Goal: Transaction & Acquisition: Purchase product/service

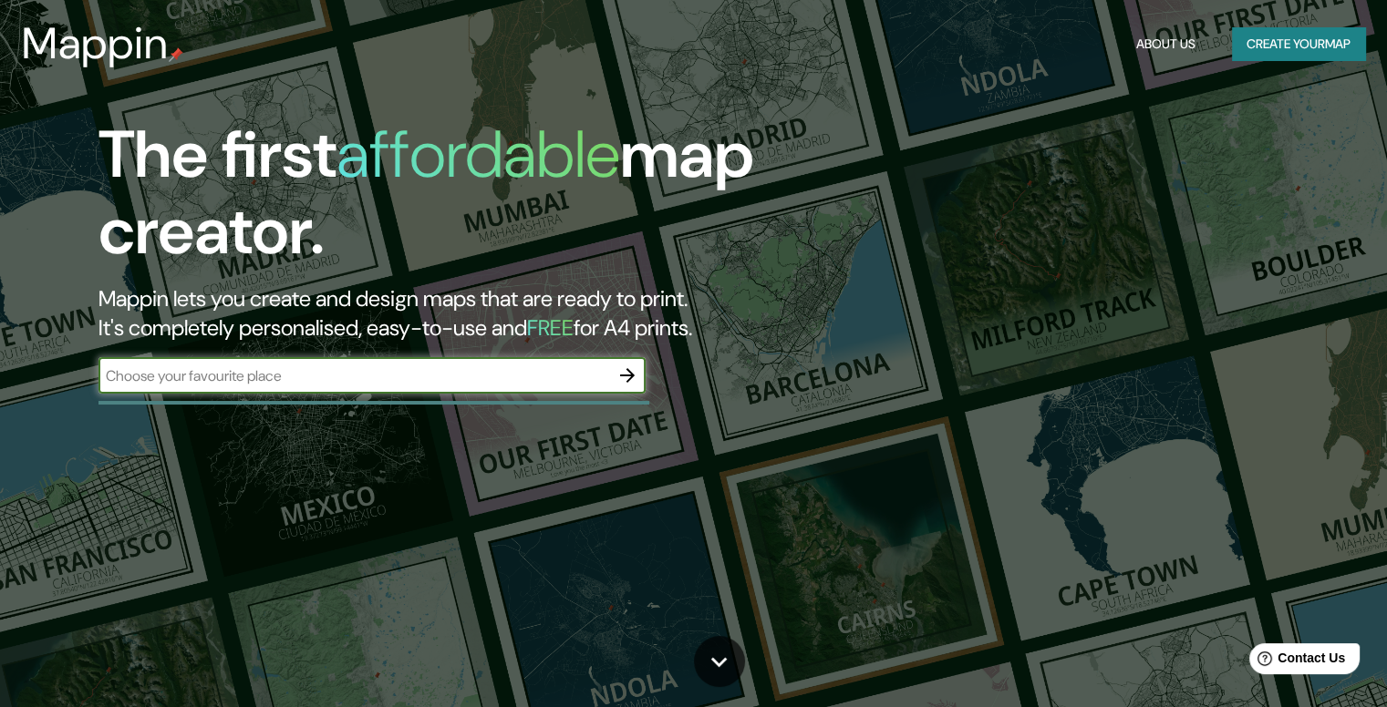
click at [445, 384] on input "text" at bounding box center [353, 376] width 510 height 21
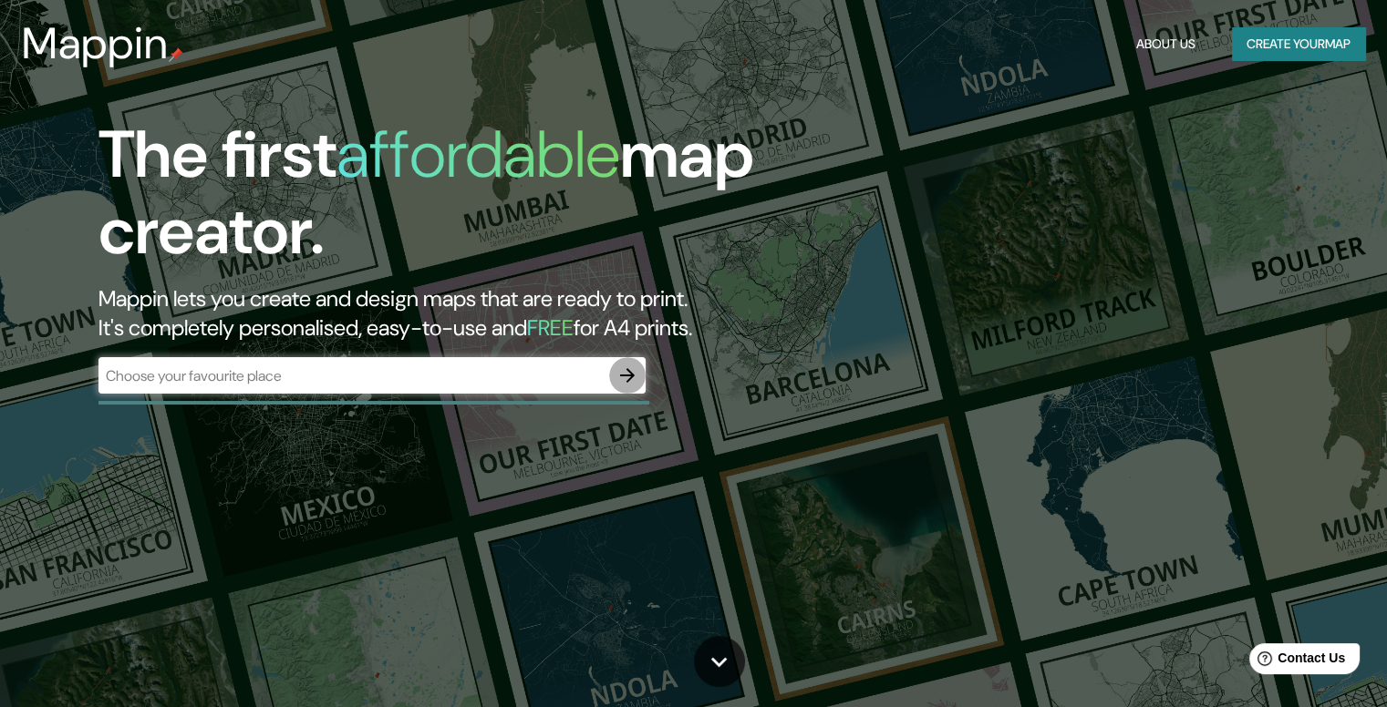
click at [634, 380] on icon "button" at bounding box center [627, 376] width 22 height 22
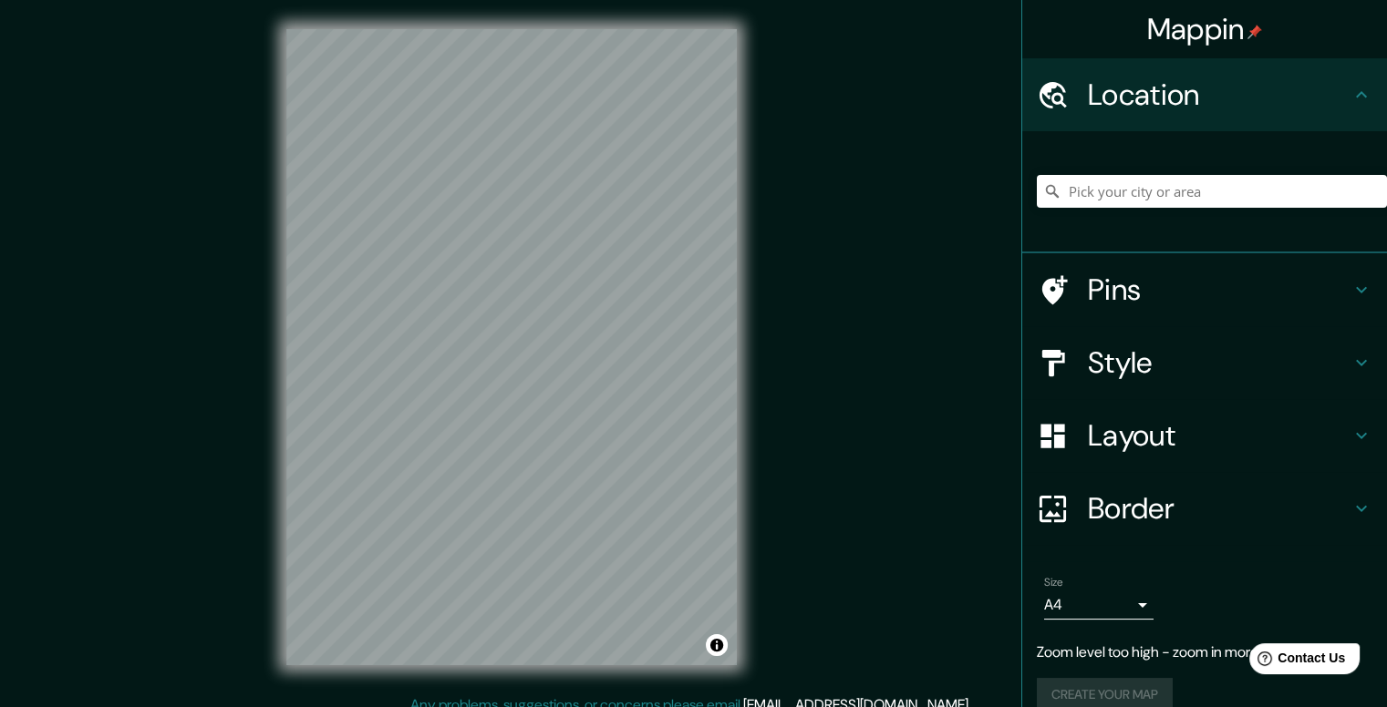
click at [1191, 91] on h4 "Location" at bounding box center [1219, 95] width 263 height 36
click at [1170, 190] on input "Pick your city or area" at bounding box center [1211, 191] width 350 height 33
type input "d"
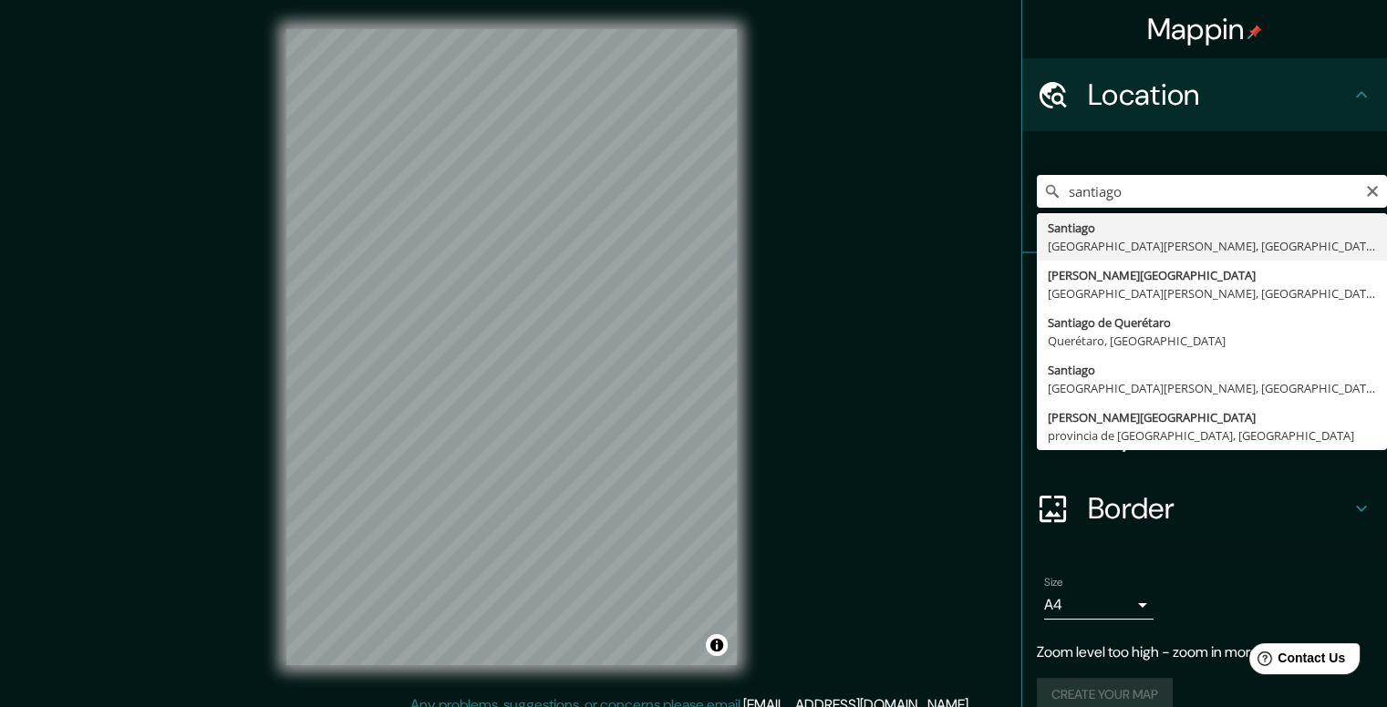
type input "[GEOGRAPHIC_DATA], [GEOGRAPHIC_DATA][PERSON_NAME], [GEOGRAPHIC_DATA]"
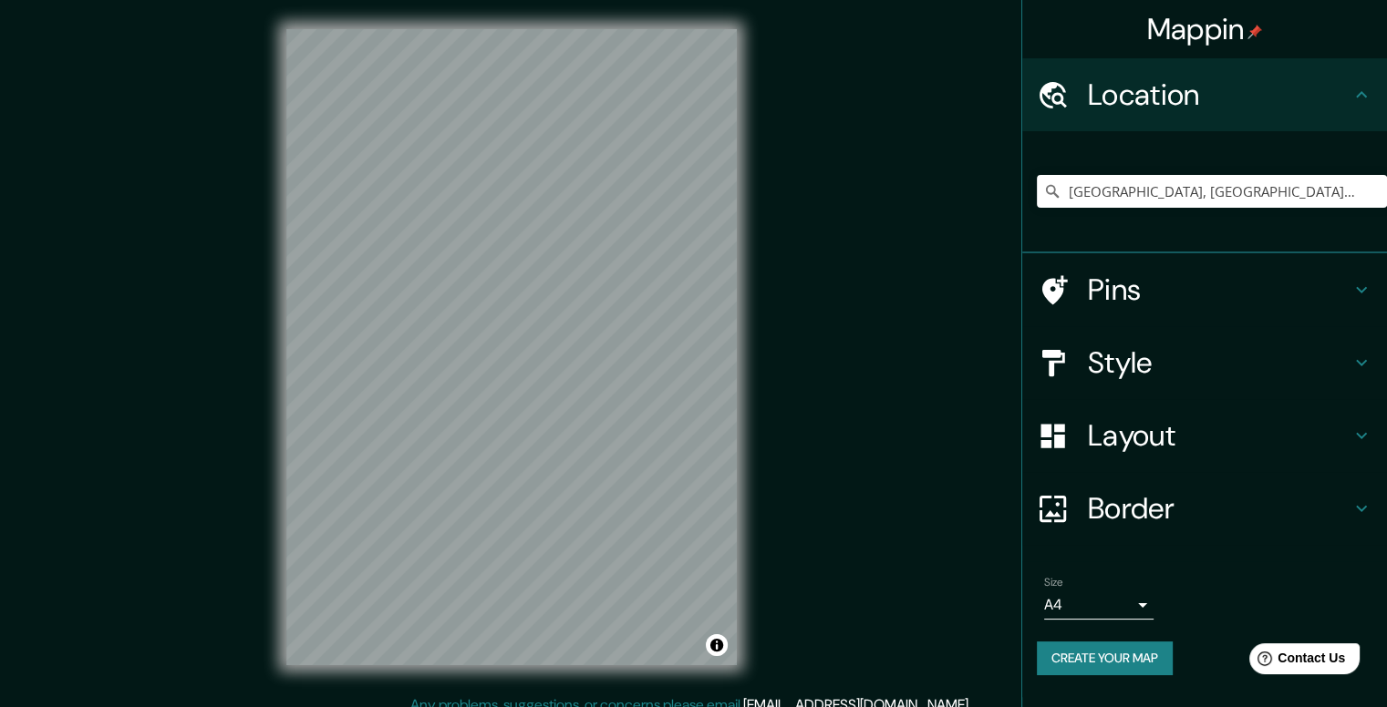
click at [1170, 363] on h4 "Style" at bounding box center [1219, 363] width 263 height 36
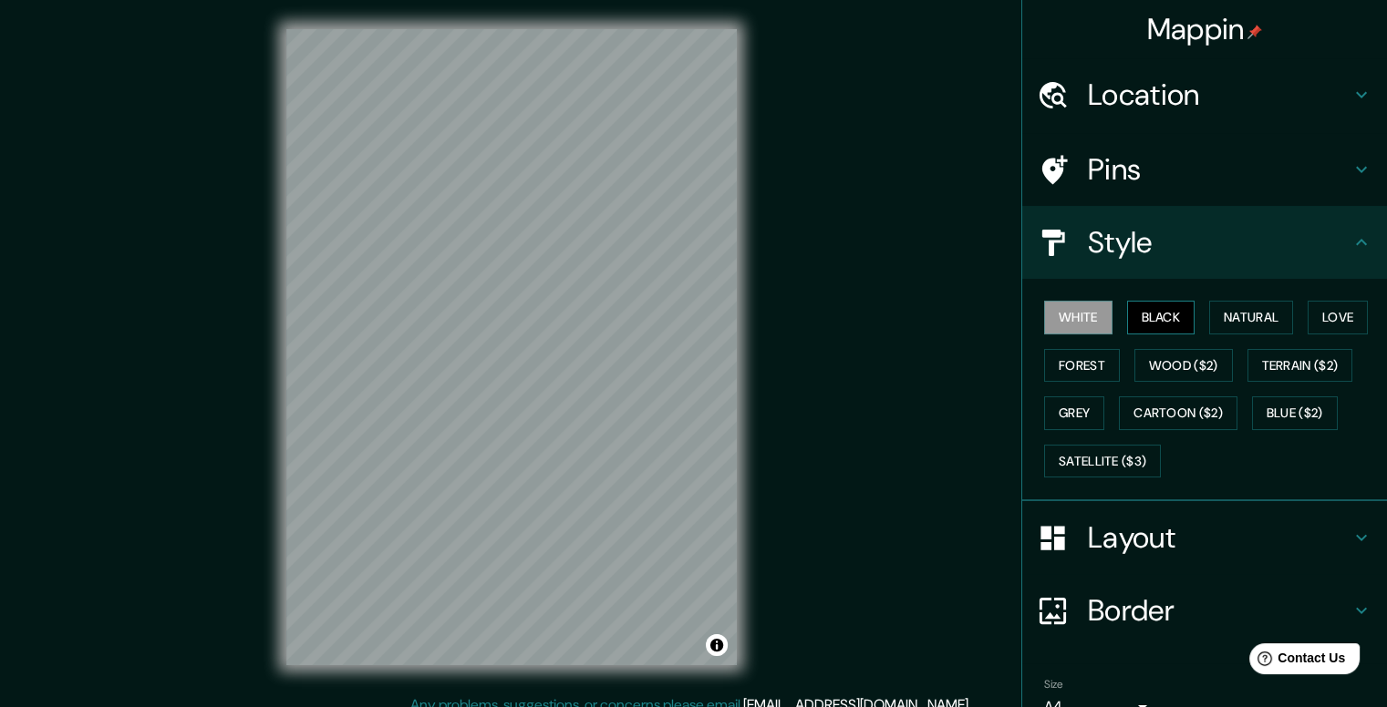
click at [1129, 316] on button "Black" at bounding box center [1161, 318] width 68 height 34
click at [1242, 316] on button "Natural" at bounding box center [1251, 318] width 84 height 34
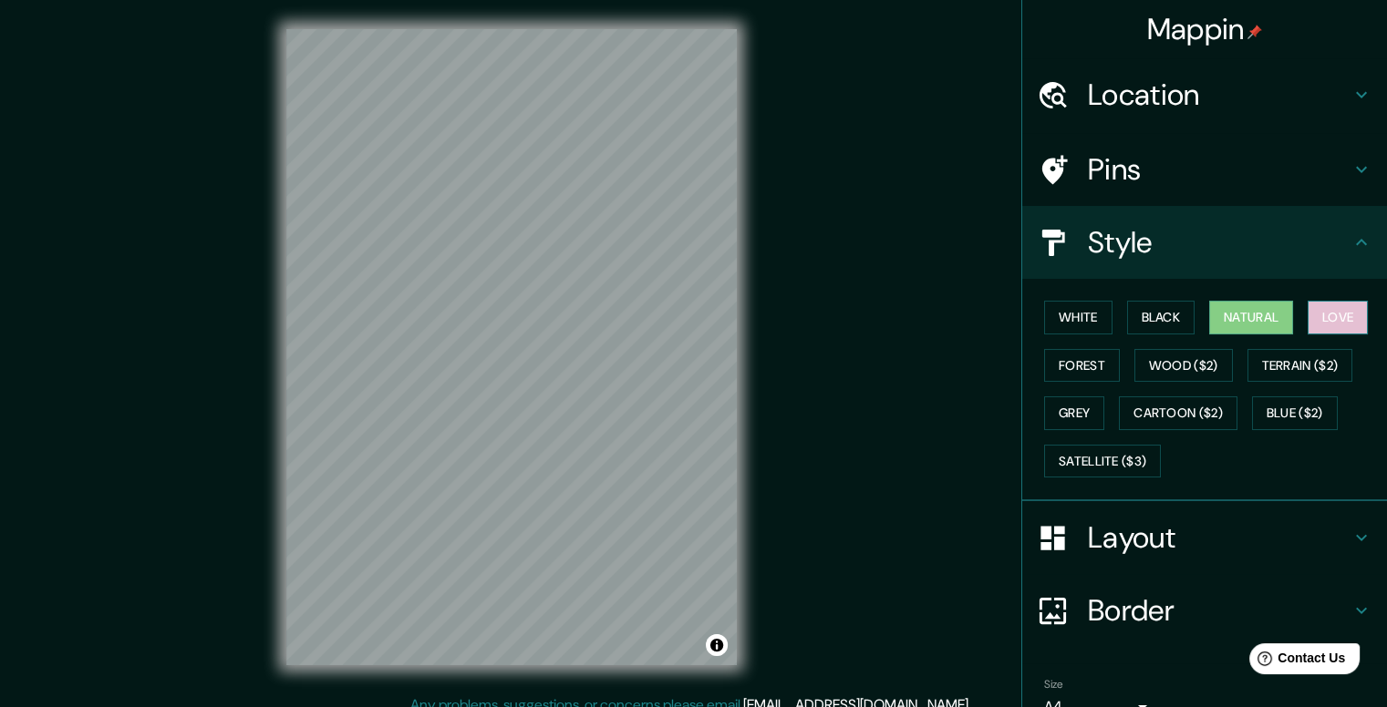
click at [1315, 322] on button "Love" at bounding box center [1337, 318] width 60 height 34
click at [1061, 369] on button "Forest" at bounding box center [1082, 366] width 76 height 34
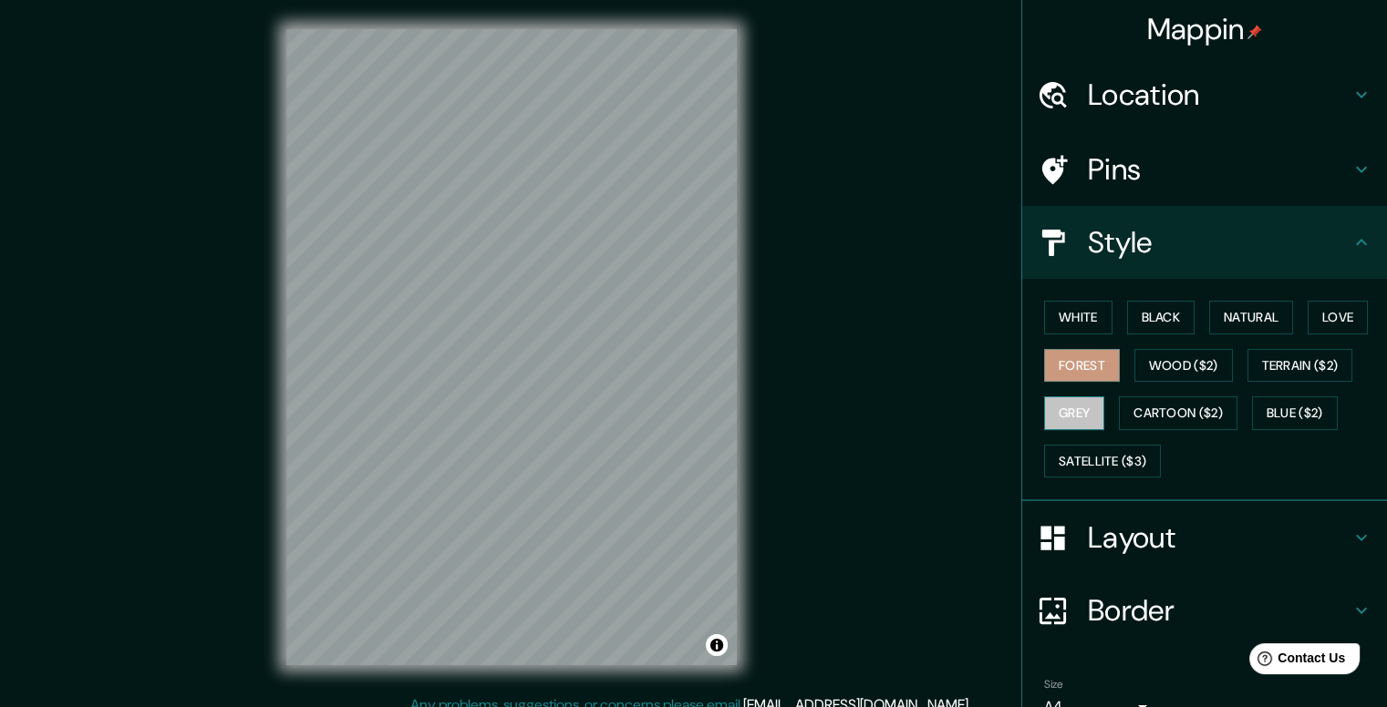
click at [1054, 408] on button "Grey" at bounding box center [1074, 414] width 60 height 34
click at [1076, 363] on button "Forest" at bounding box center [1082, 366] width 76 height 34
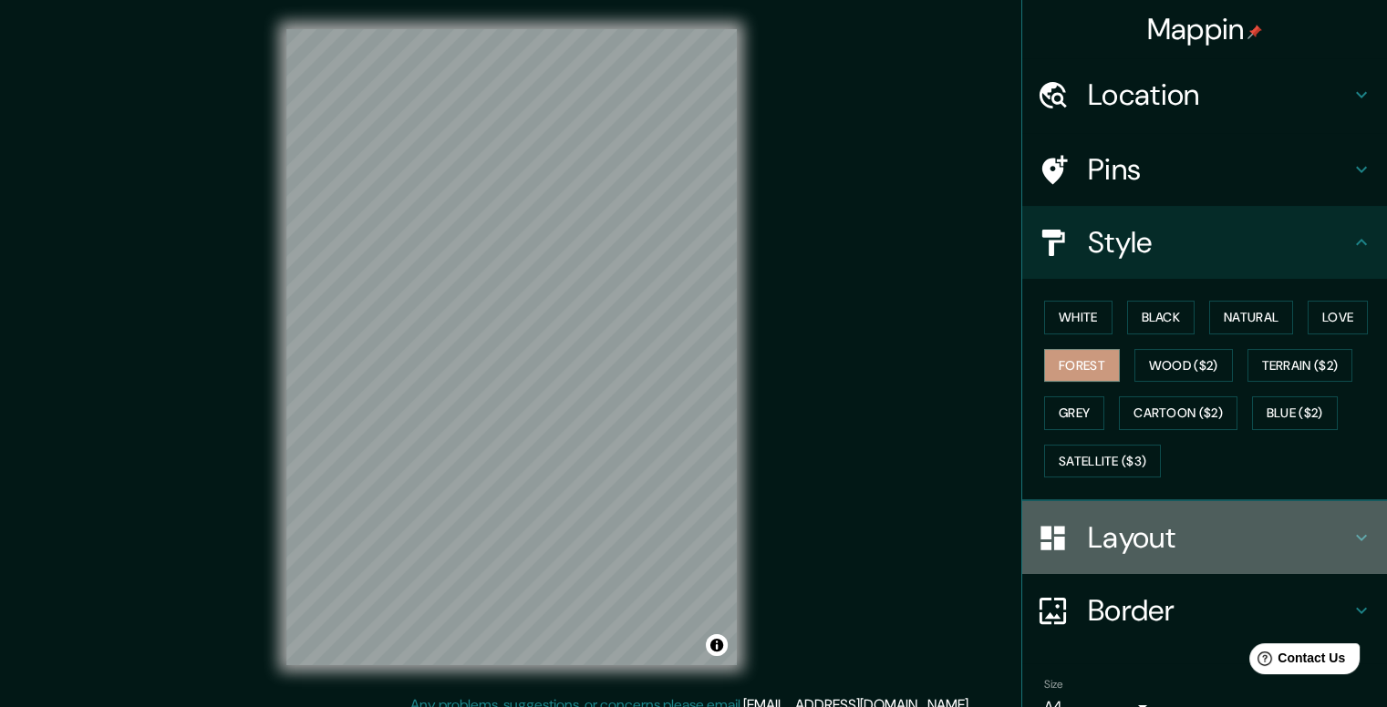
click at [1171, 534] on h4 "Layout" at bounding box center [1219, 538] width 263 height 36
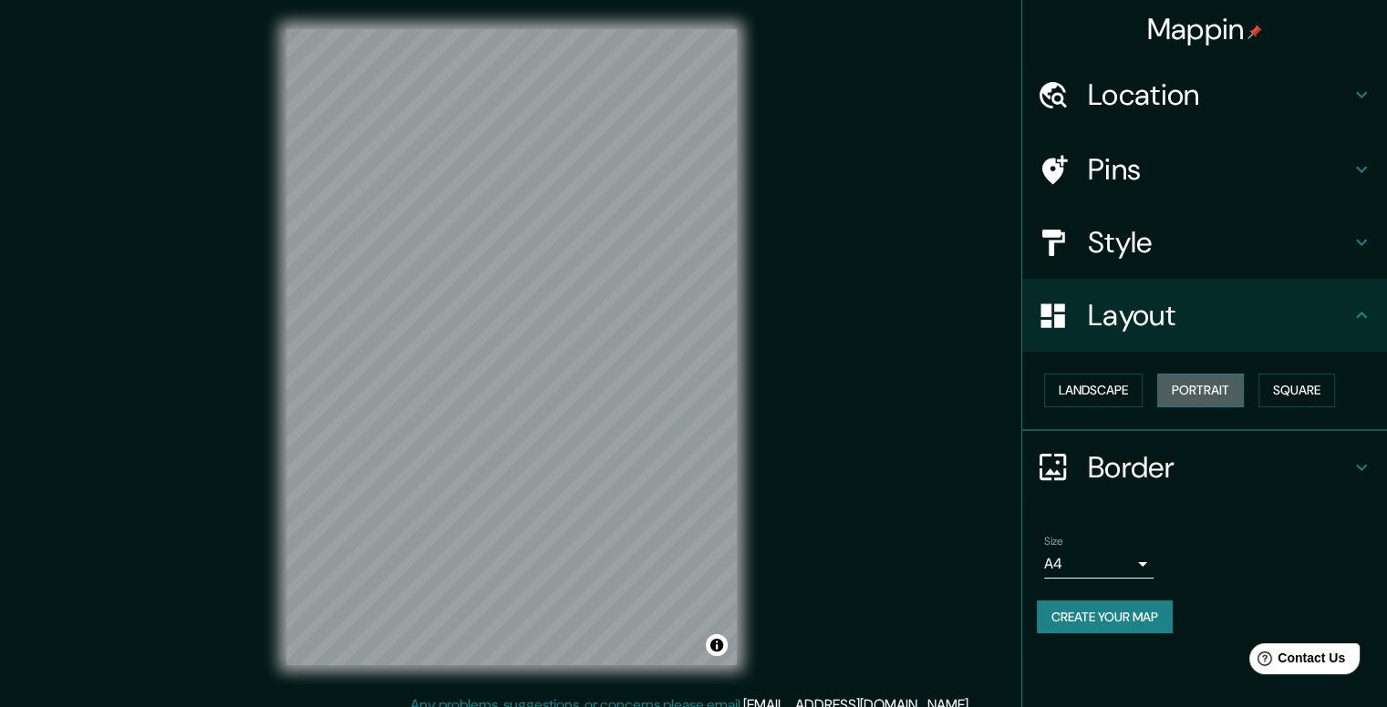
click at [1194, 388] on button "Portrait" at bounding box center [1200, 391] width 87 height 34
click at [1098, 392] on button "Landscape" at bounding box center [1093, 391] width 98 height 34
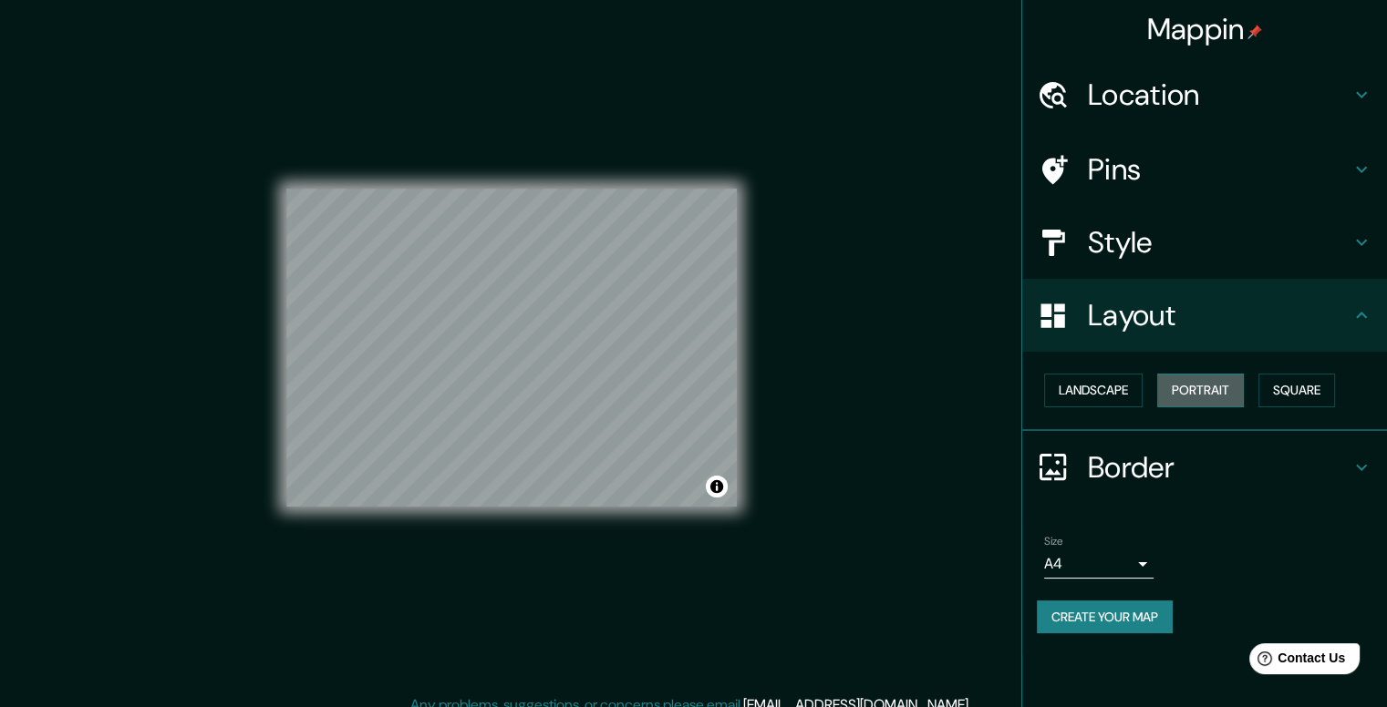
click at [1178, 389] on button "Portrait" at bounding box center [1200, 391] width 87 height 34
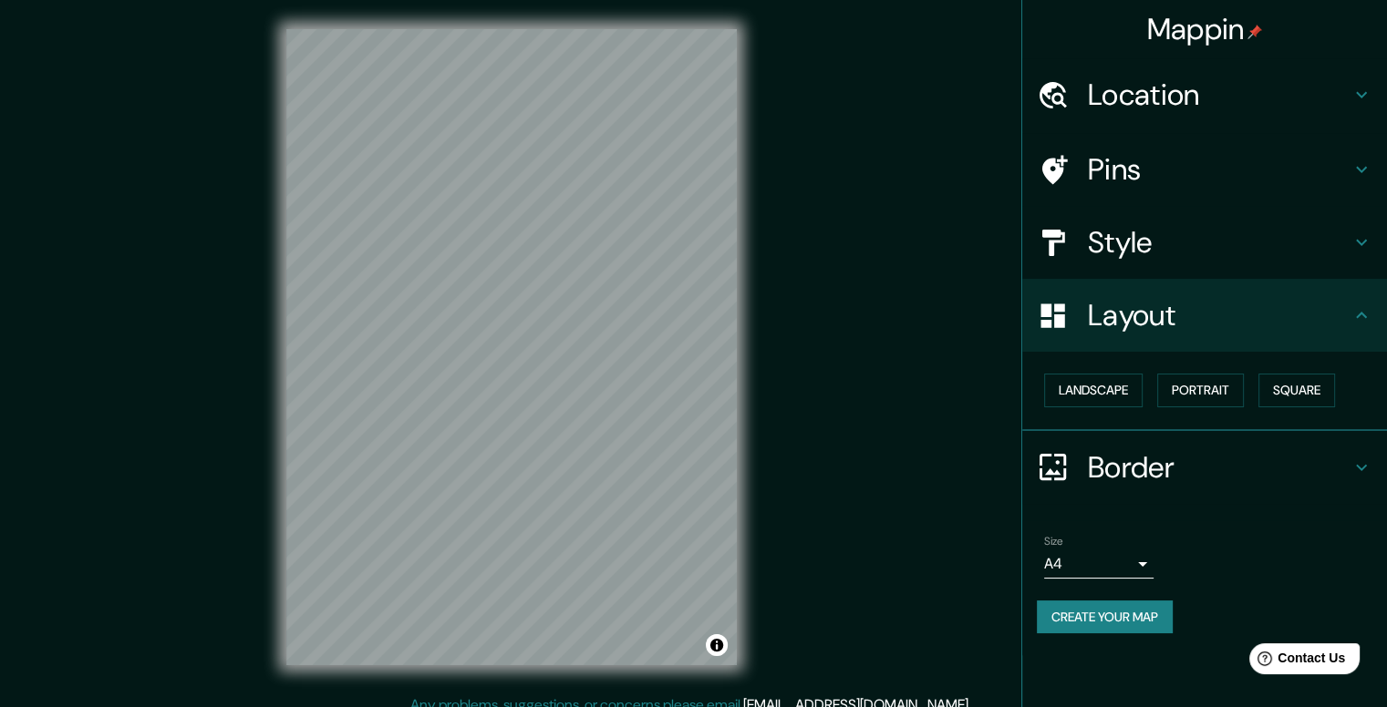
click at [1234, 182] on h4 "Pins" at bounding box center [1219, 169] width 263 height 36
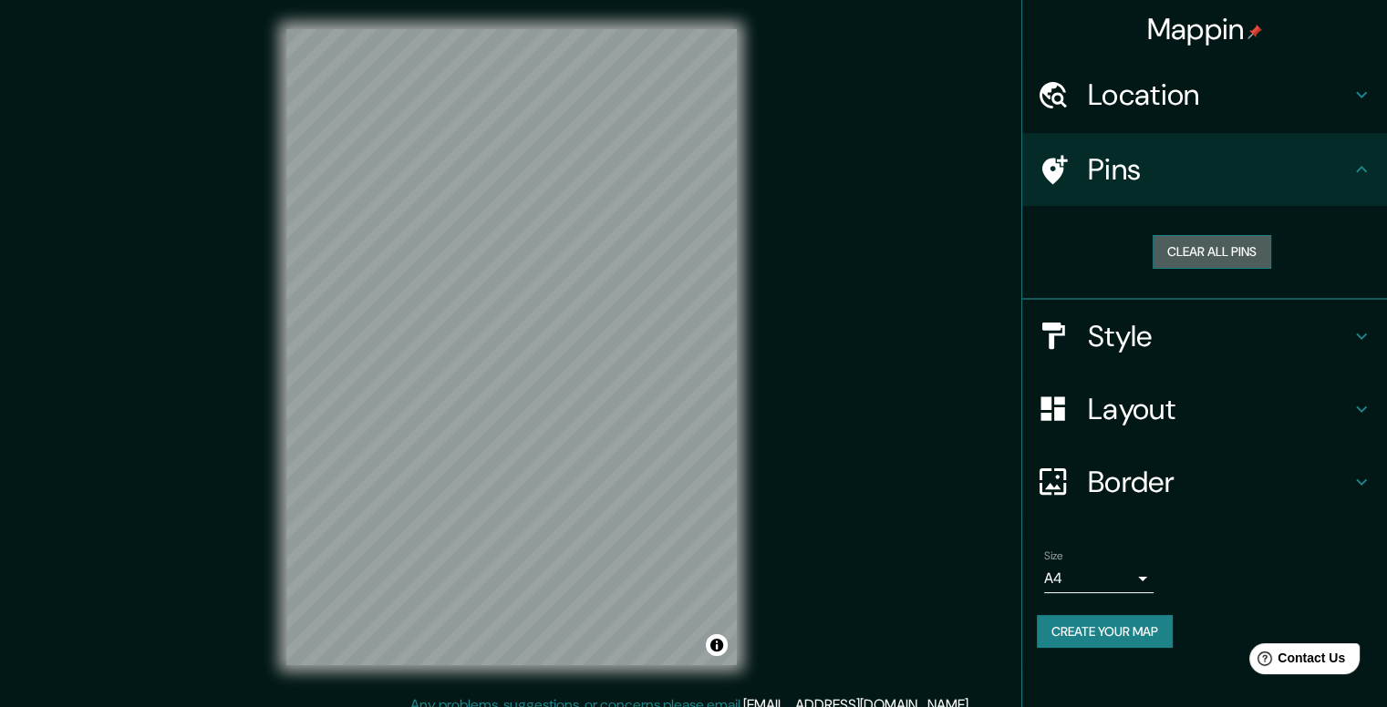
click at [1225, 253] on button "Clear all pins" at bounding box center [1211, 252] width 119 height 34
click at [1228, 329] on h4 "Style" at bounding box center [1219, 336] width 263 height 36
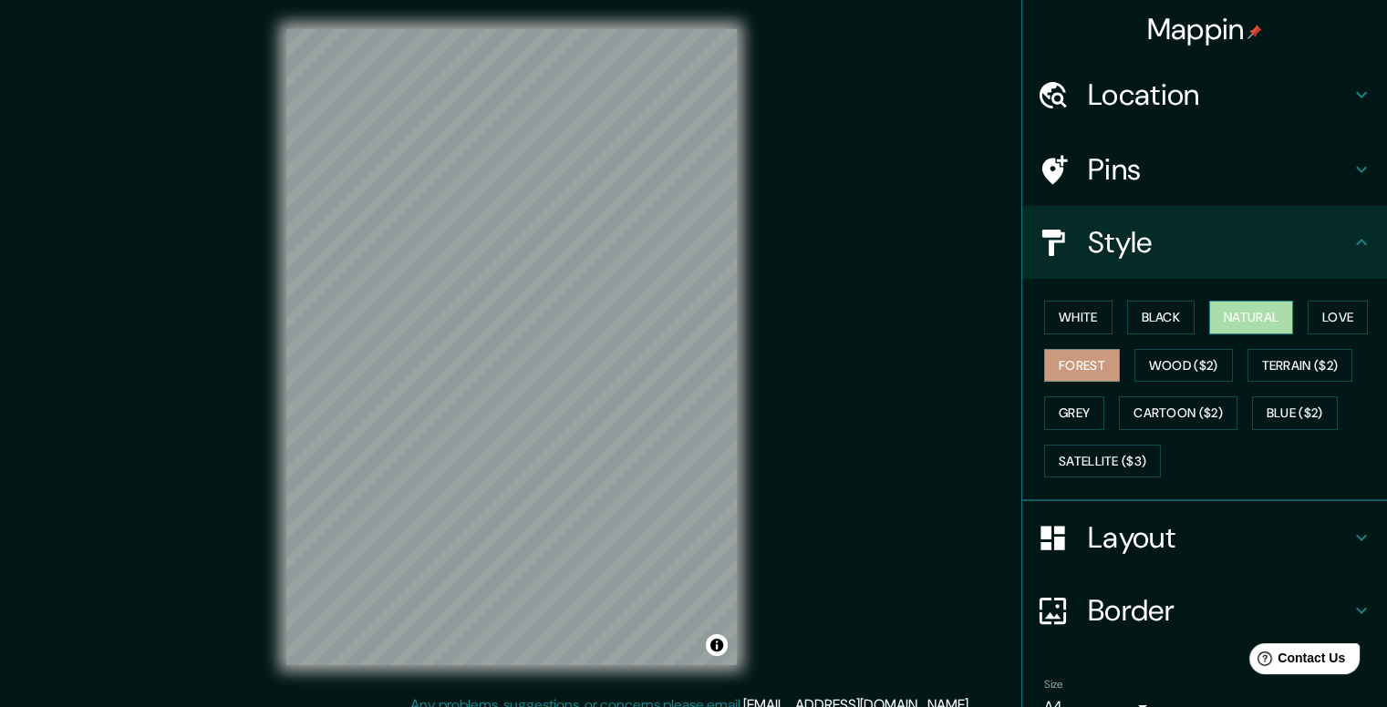
click at [1252, 301] on button "Natural" at bounding box center [1251, 318] width 84 height 34
click at [1149, 317] on button "Black" at bounding box center [1161, 318] width 68 height 34
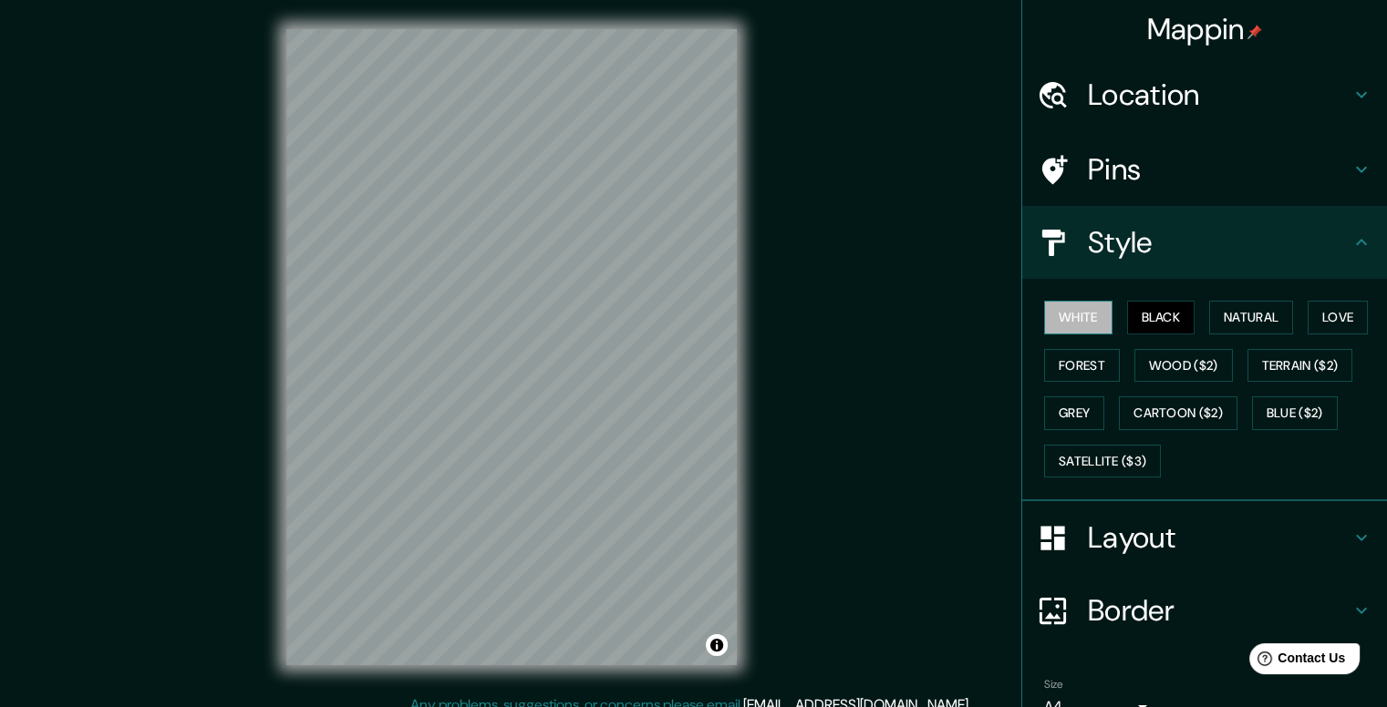
click at [1087, 319] on button "White" at bounding box center [1078, 318] width 68 height 34
click at [1324, 323] on button "Love" at bounding box center [1337, 318] width 60 height 34
click at [1044, 349] on button "Forest" at bounding box center [1082, 366] width 76 height 34
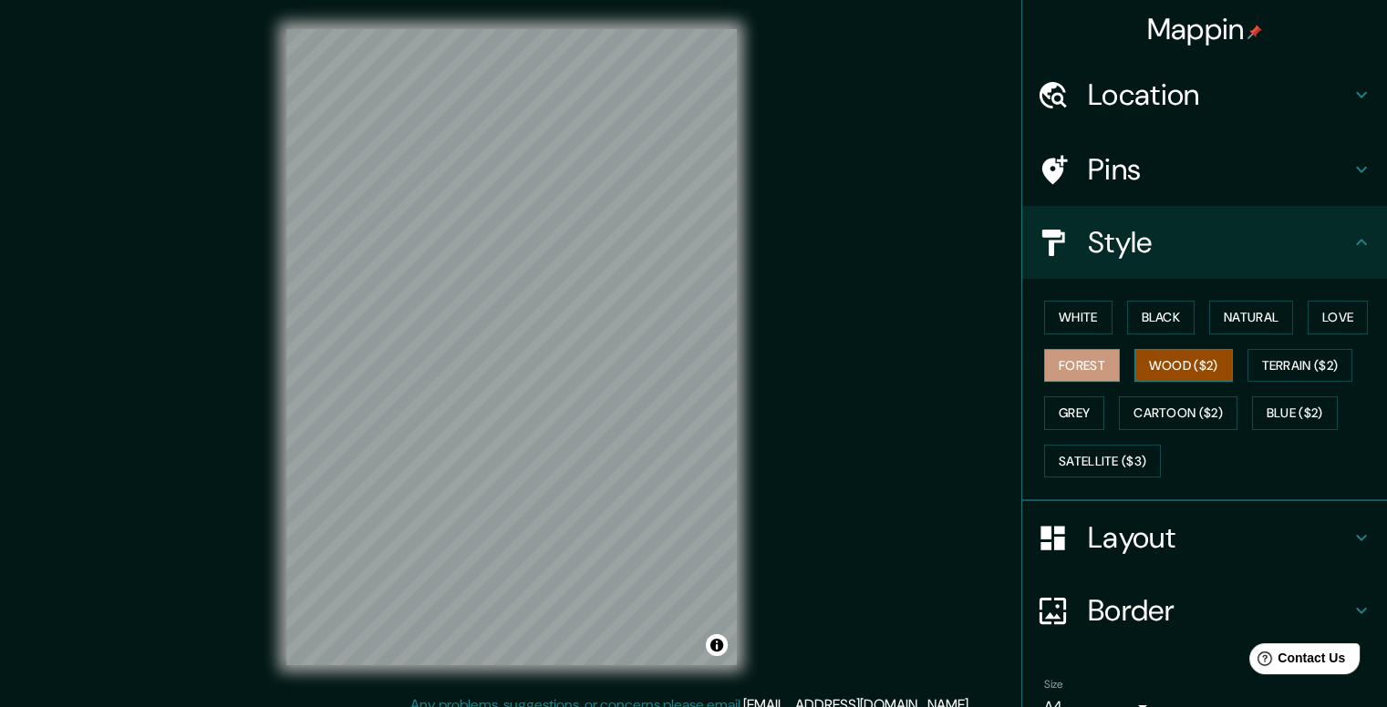
click at [1182, 373] on button "Wood ($2)" at bounding box center [1183, 366] width 98 height 34
click at [1056, 413] on button "Grey" at bounding box center [1074, 414] width 60 height 34
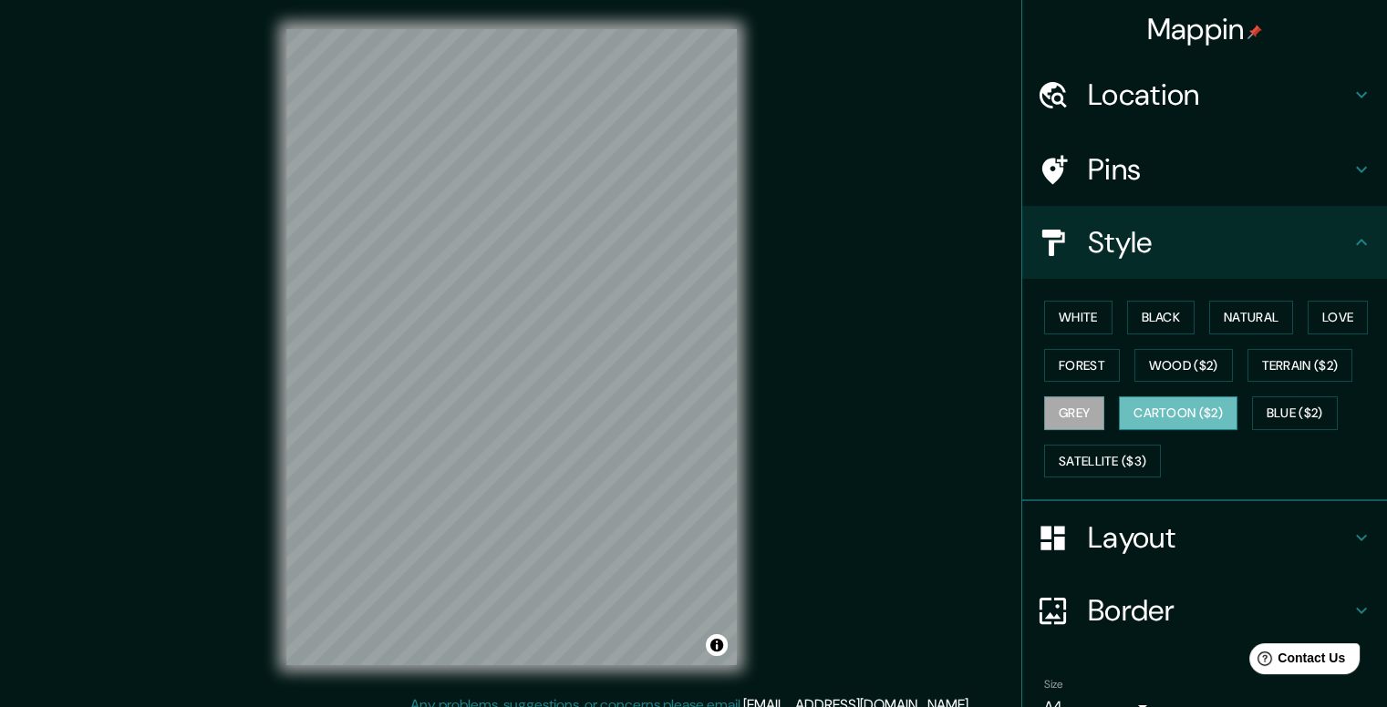
click at [1170, 417] on button "Cartoon ($2)" at bounding box center [1178, 414] width 119 height 34
click at [1299, 409] on button "Blue ($2)" at bounding box center [1295, 414] width 86 height 34
click at [1156, 416] on button "Cartoon ($2)" at bounding box center [1178, 414] width 119 height 34
click at [1108, 449] on button "Satellite ($3)" at bounding box center [1102, 462] width 117 height 34
click at [1058, 420] on button "Grey" at bounding box center [1074, 414] width 60 height 34
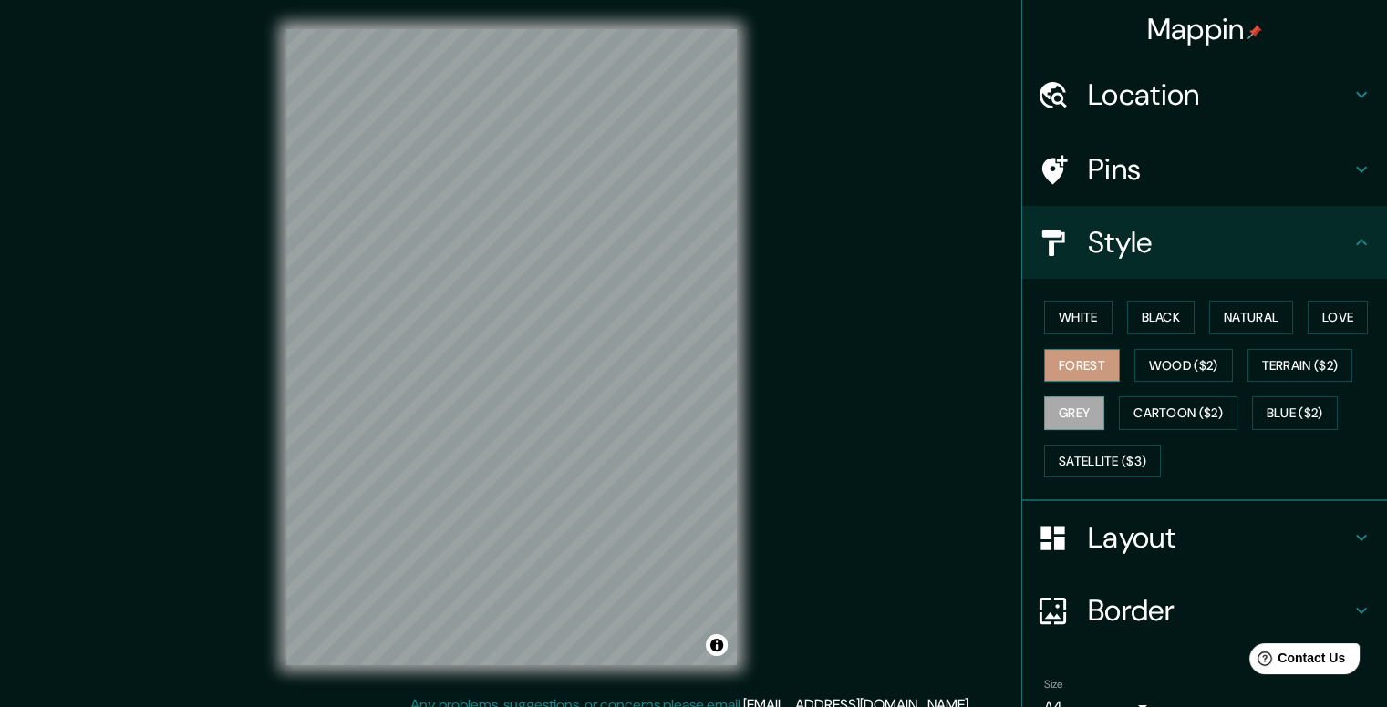
click at [1068, 359] on button "Forest" at bounding box center [1082, 366] width 76 height 34
click at [1057, 412] on button "Grey" at bounding box center [1074, 414] width 60 height 34
click at [1173, 366] on button "Wood ($2)" at bounding box center [1183, 366] width 98 height 34
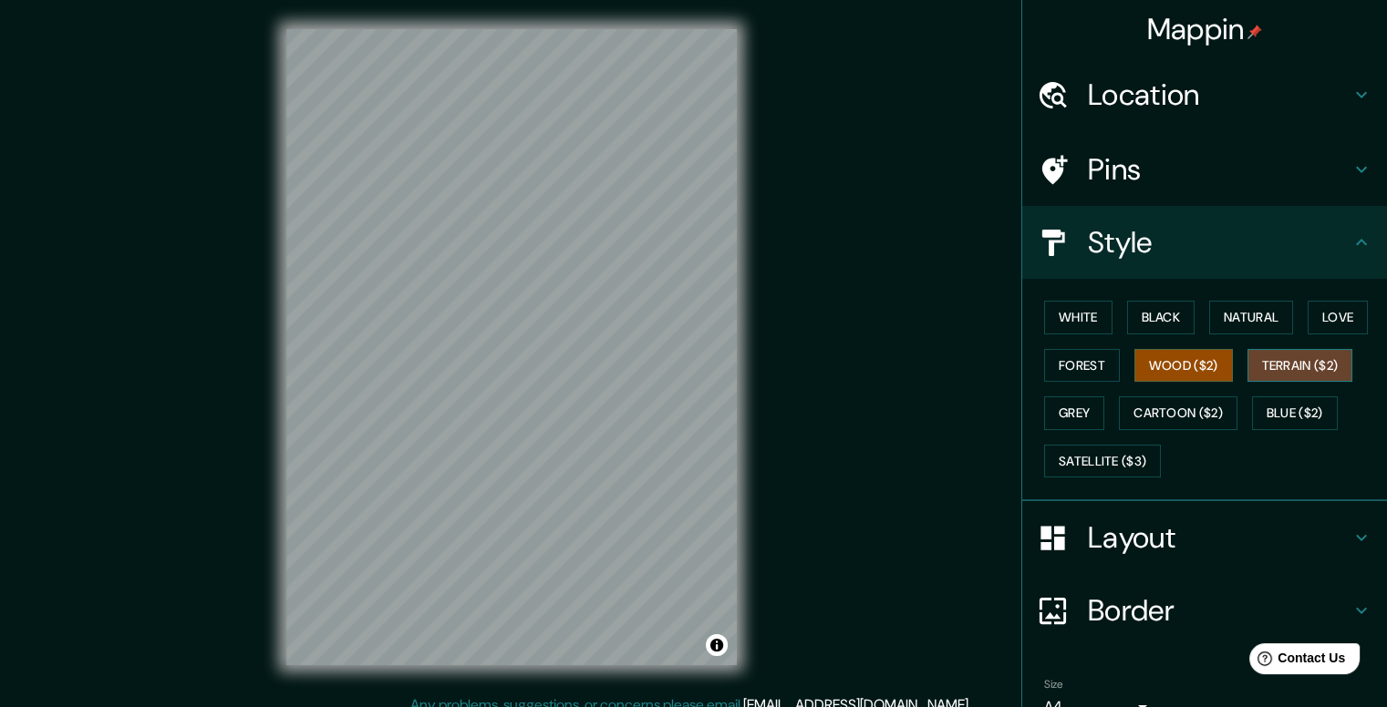
click at [1275, 366] on button "Terrain ($2)" at bounding box center [1300, 366] width 106 height 34
click at [1307, 325] on button "Love" at bounding box center [1337, 318] width 60 height 34
click at [1322, 316] on button "Love" at bounding box center [1337, 318] width 60 height 34
